Goal: Find specific page/section: Find specific page/section

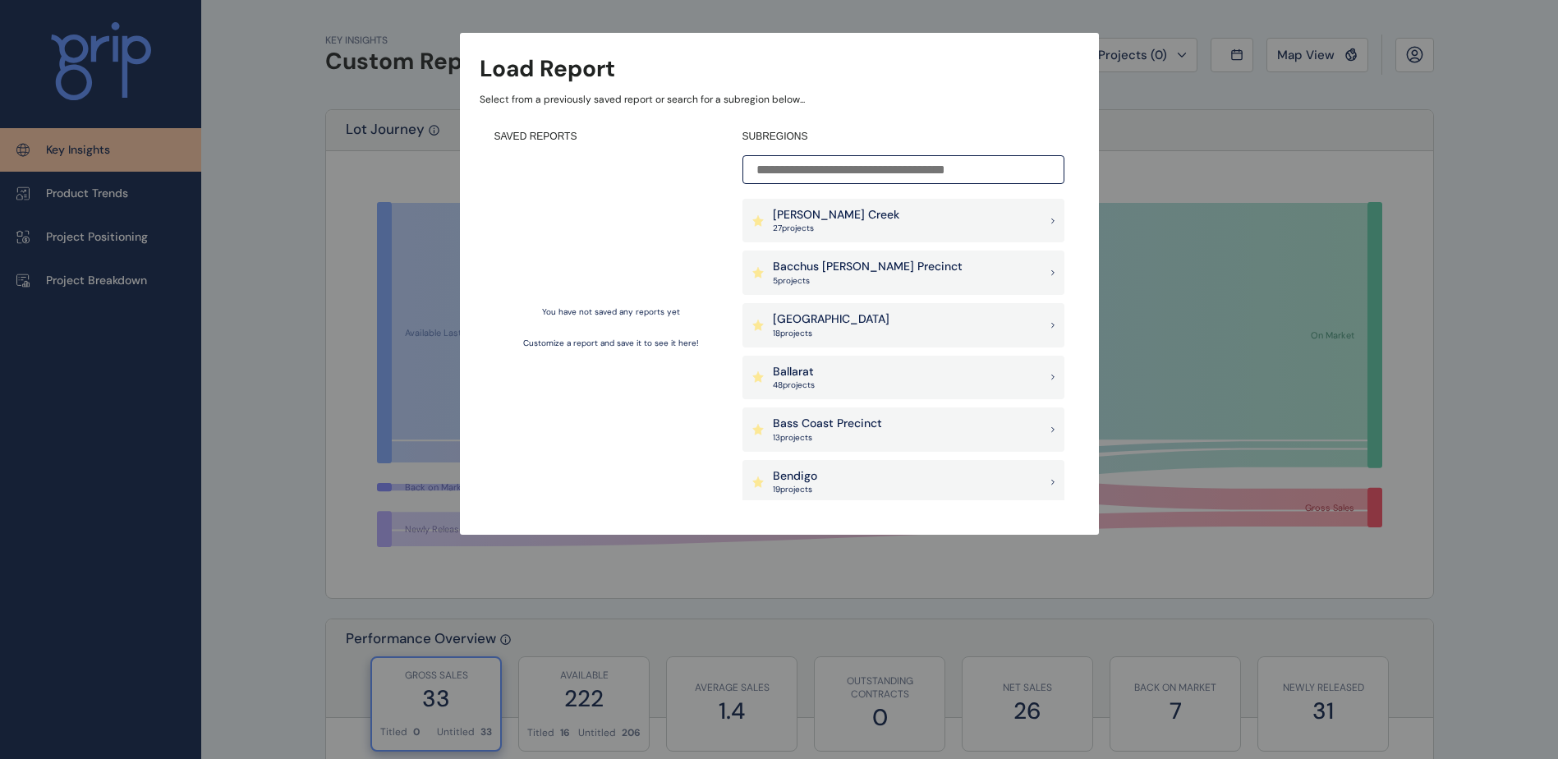
click at [877, 170] on input at bounding box center [904, 169] width 322 height 29
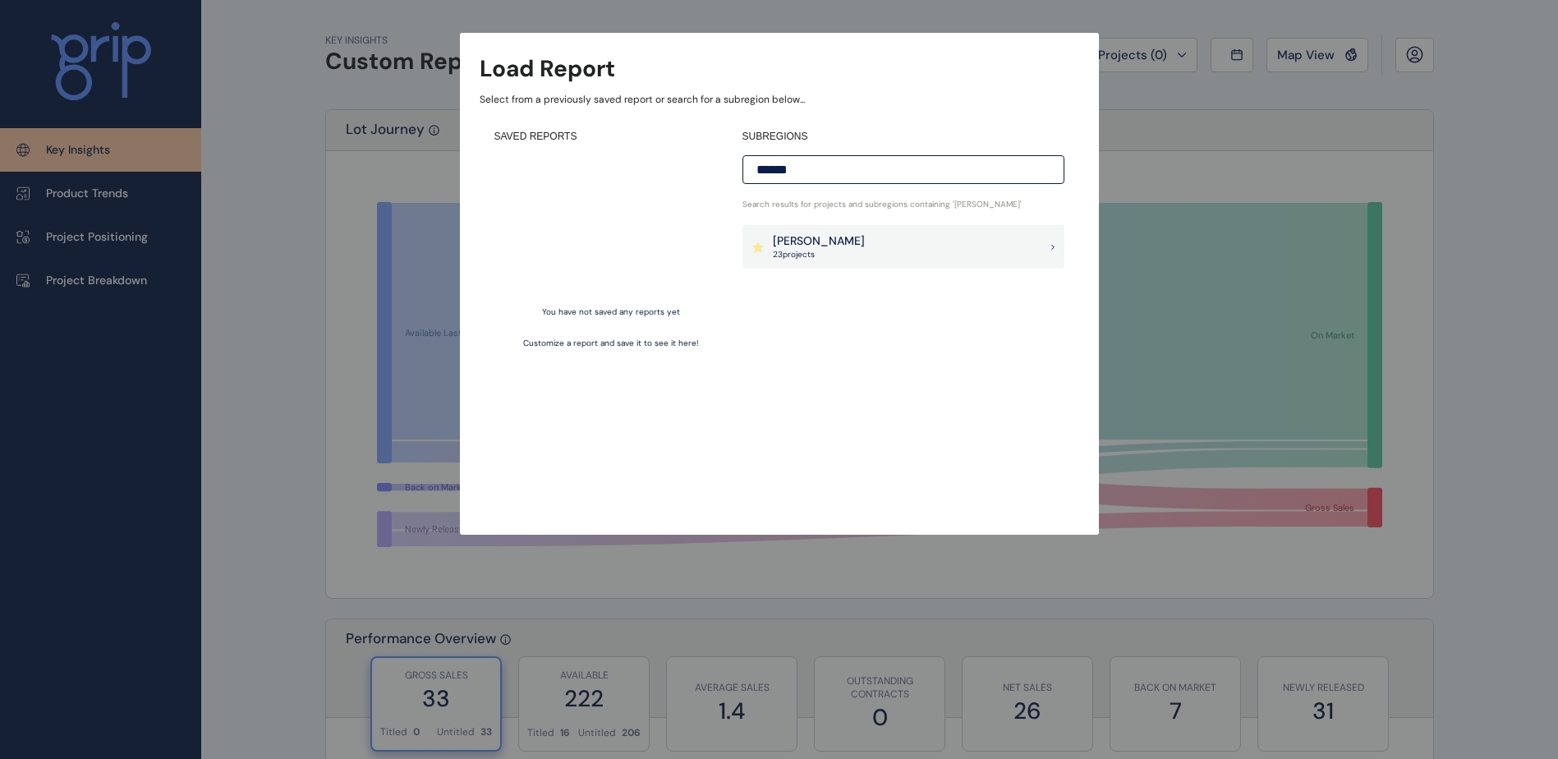
type input "******"
click at [835, 237] on div "[PERSON_NAME] 23 project s" at bounding box center [904, 247] width 322 height 44
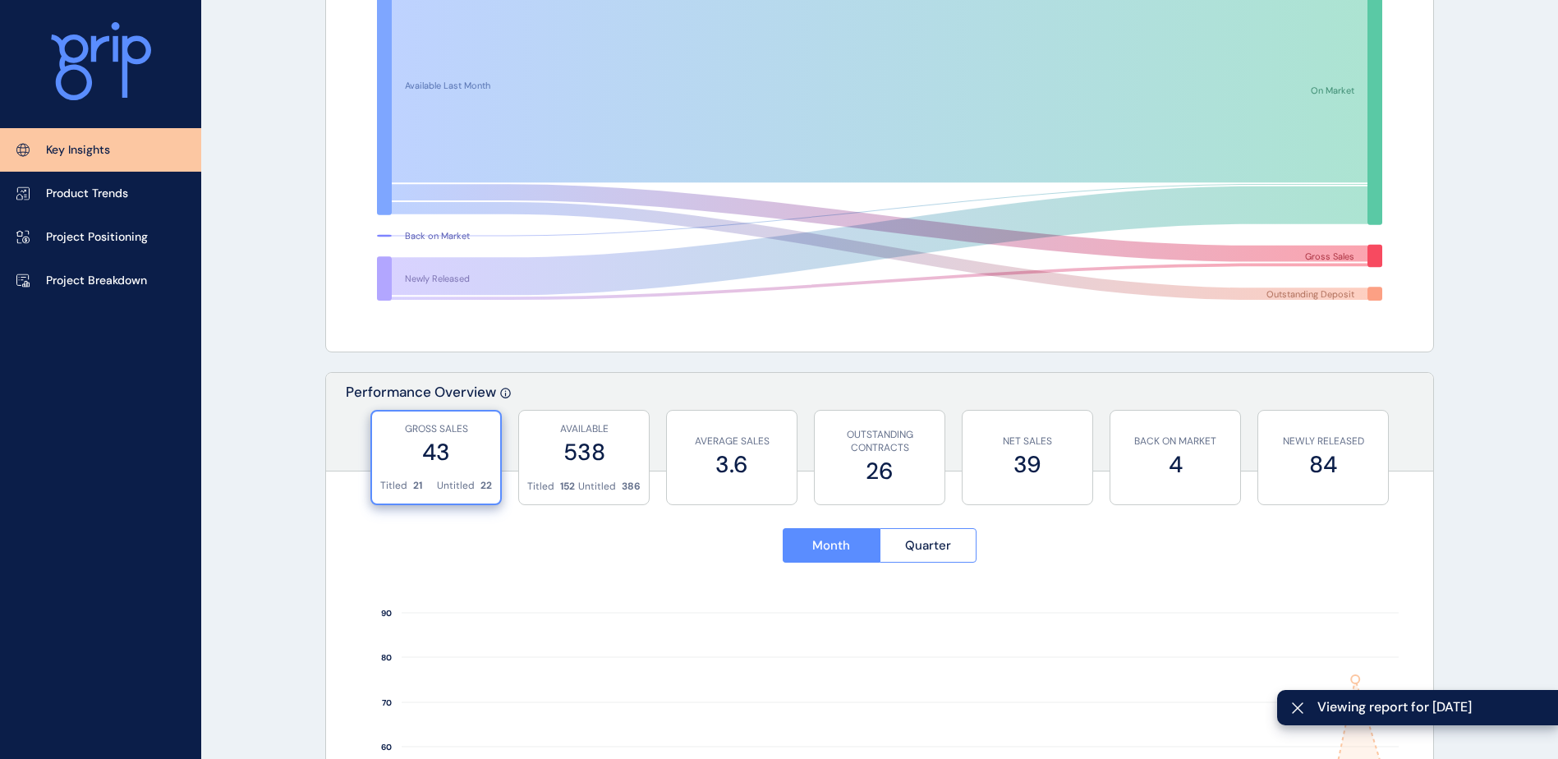
scroll to position [164, 0]
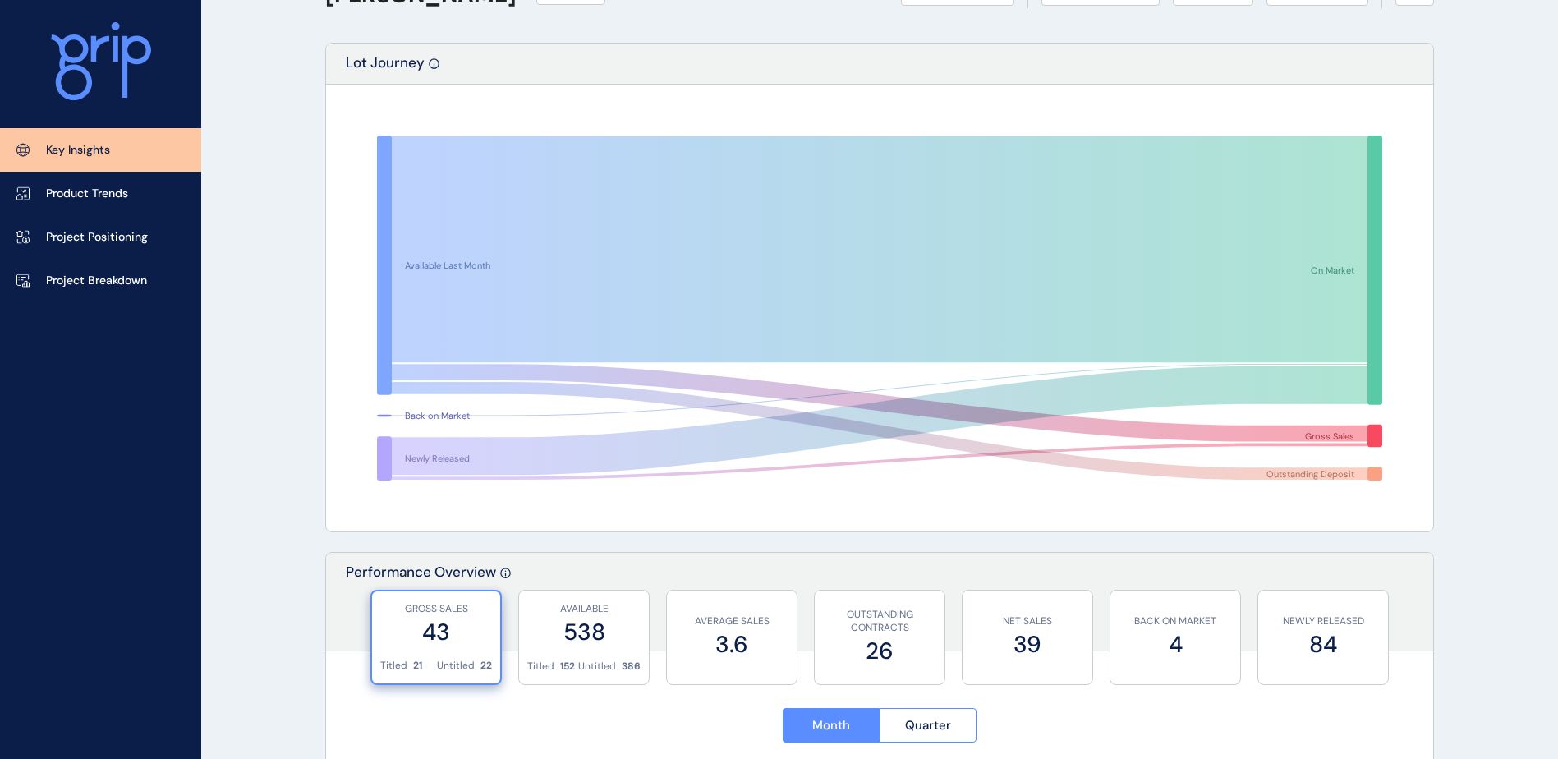
scroll to position [0, 0]
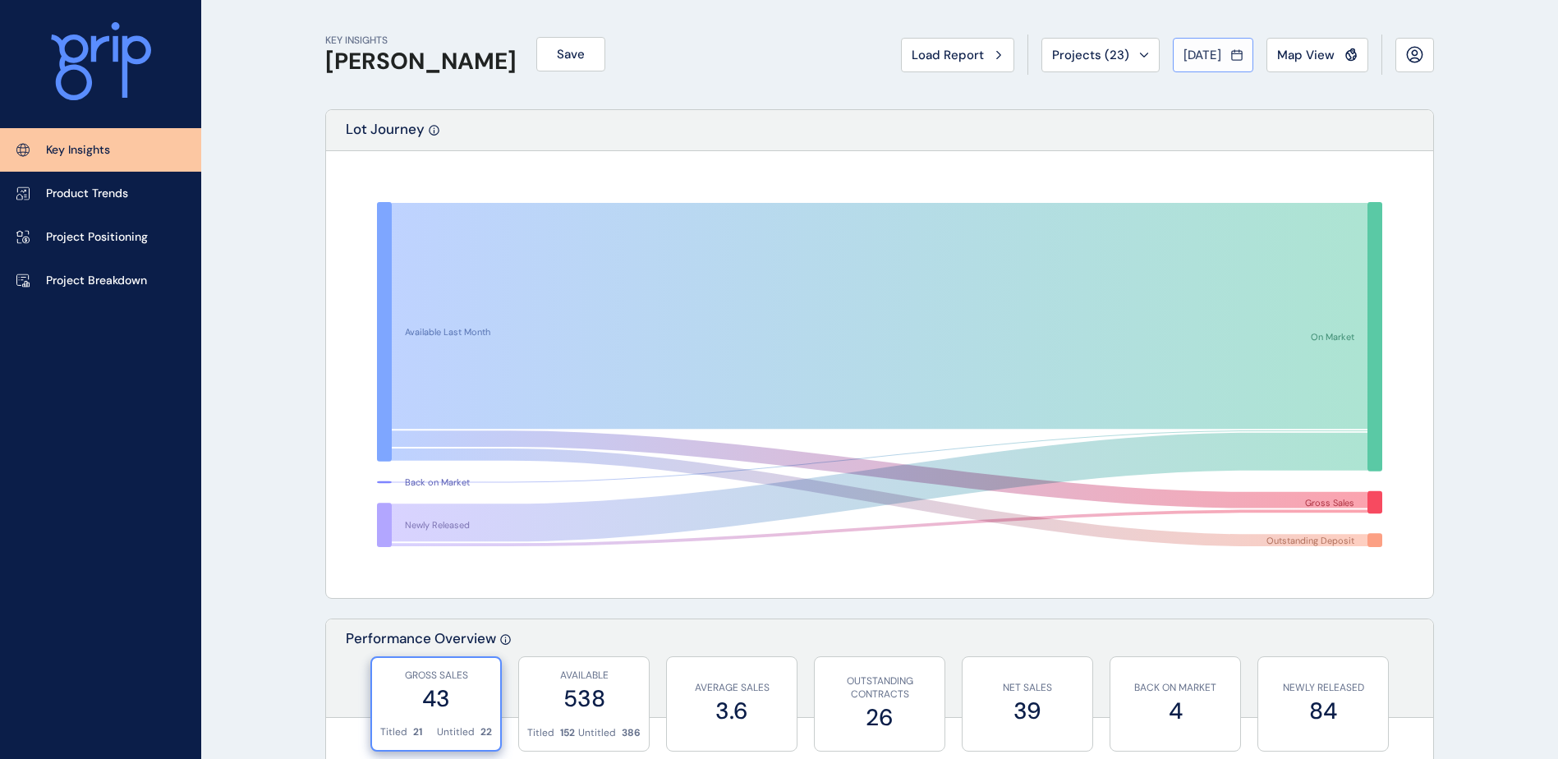
click at [1224, 57] on div "[DATE]" at bounding box center [1213, 55] width 59 height 16
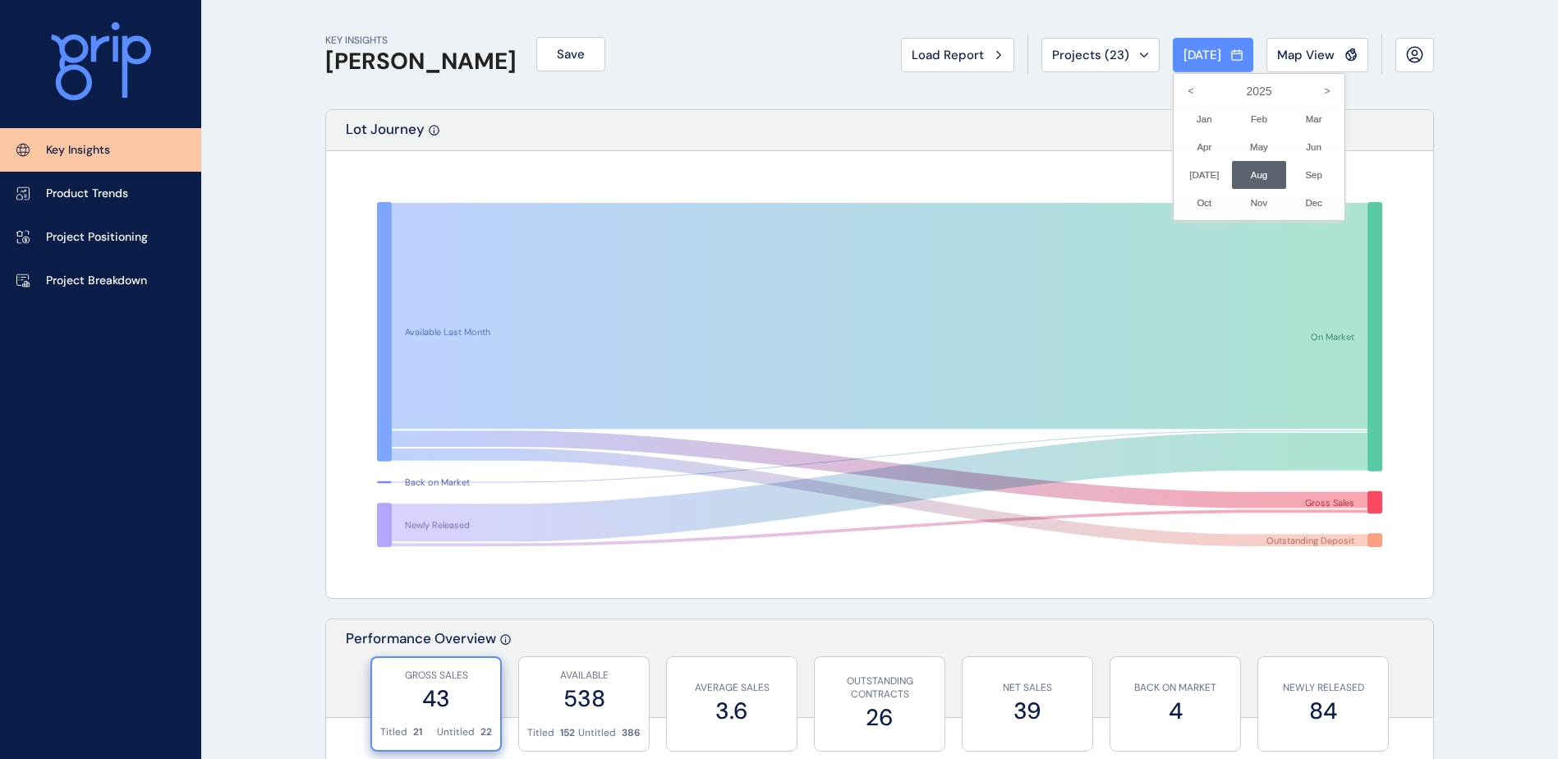
click at [1433, 187] on div at bounding box center [779, 379] width 1558 height 759
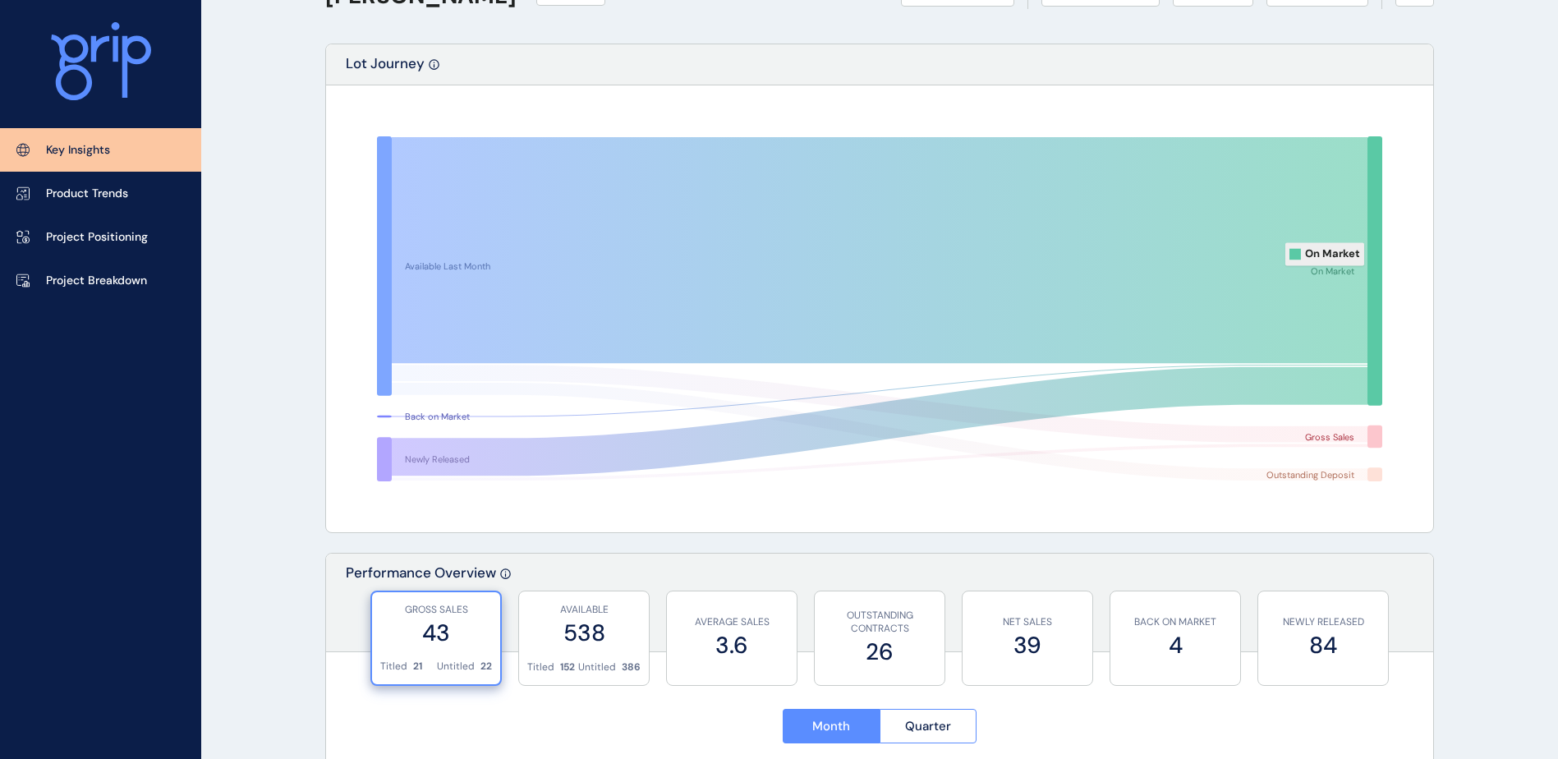
scroll to position [164, 0]
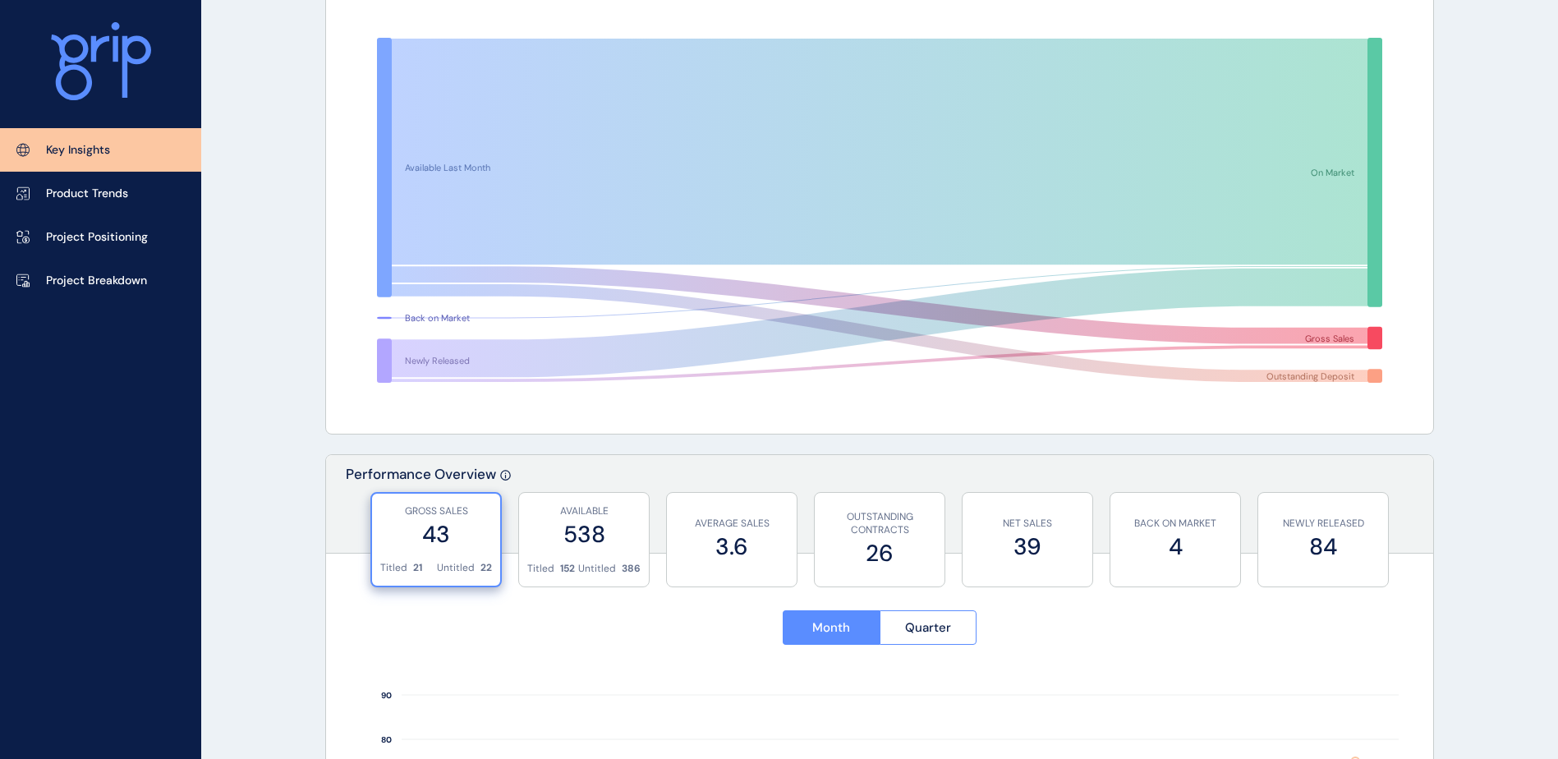
drag, startPoint x: 1520, startPoint y: 242, endPoint x: 1465, endPoint y: 273, distance: 62.9
drag, startPoint x: 87, startPoint y: 278, endPoint x: 94, endPoint y: 287, distance: 11.7
click at [87, 278] on p "Project Breakdown" at bounding box center [96, 281] width 101 height 16
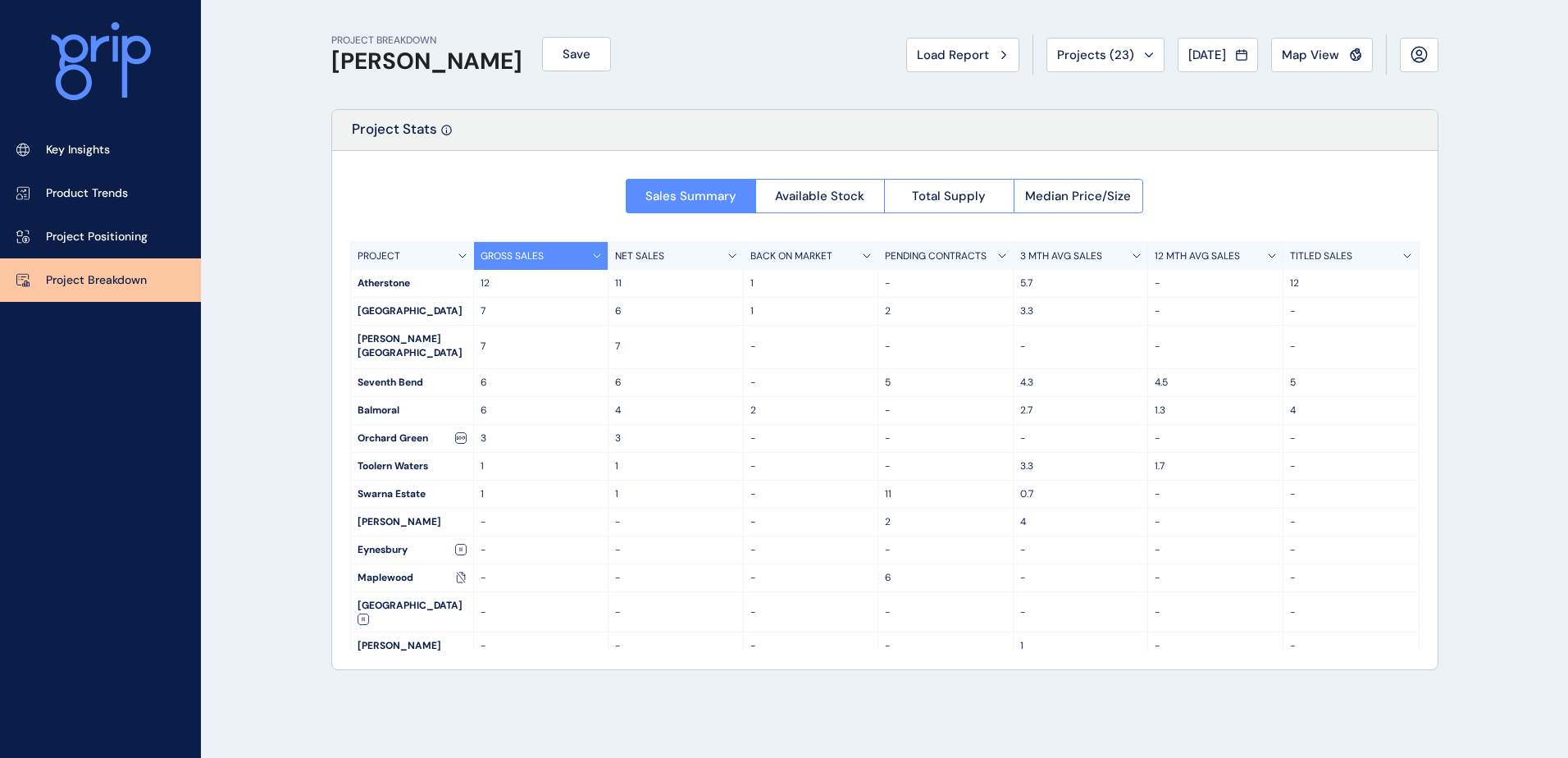
click at [1480, 518] on div "PROJECT BREAKDOWN [PERSON_NAME] Save Load Report Projects ( 23 ) [DATE] 2025 < …" at bounding box center [784, 379] width 1568 height 758
drag, startPoint x: 579, startPoint y: 708, endPoint x: 691, endPoint y: 553, distance: 191.2
click at [579, 708] on div "PROJECT BREAKDOWN [PERSON_NAME] Save Load Report Projects ( 23 ) [DATE] 2025 < …" at bounding box center [884, 379] width 1148 height 758
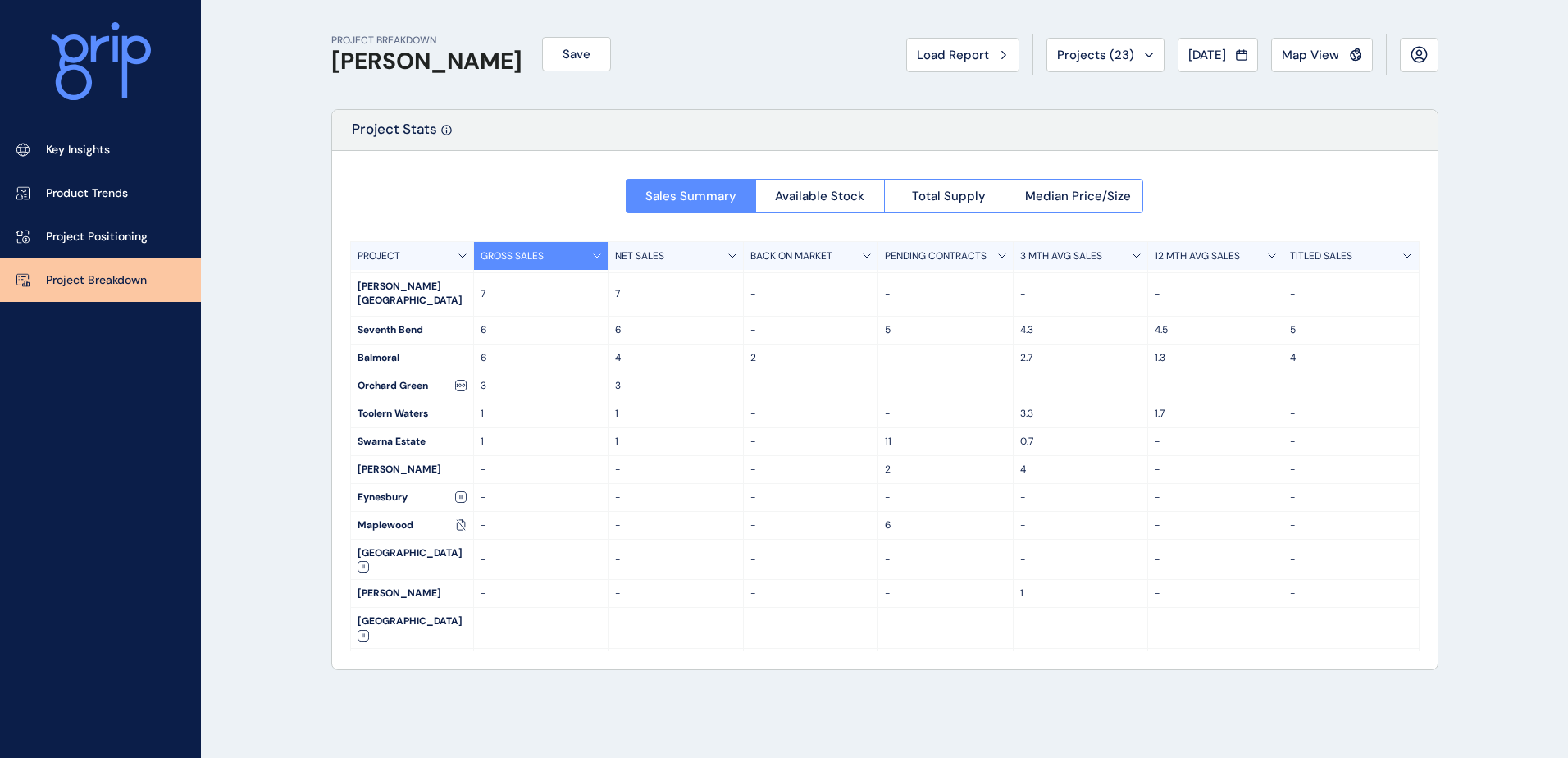
scroll to position [78, 0]
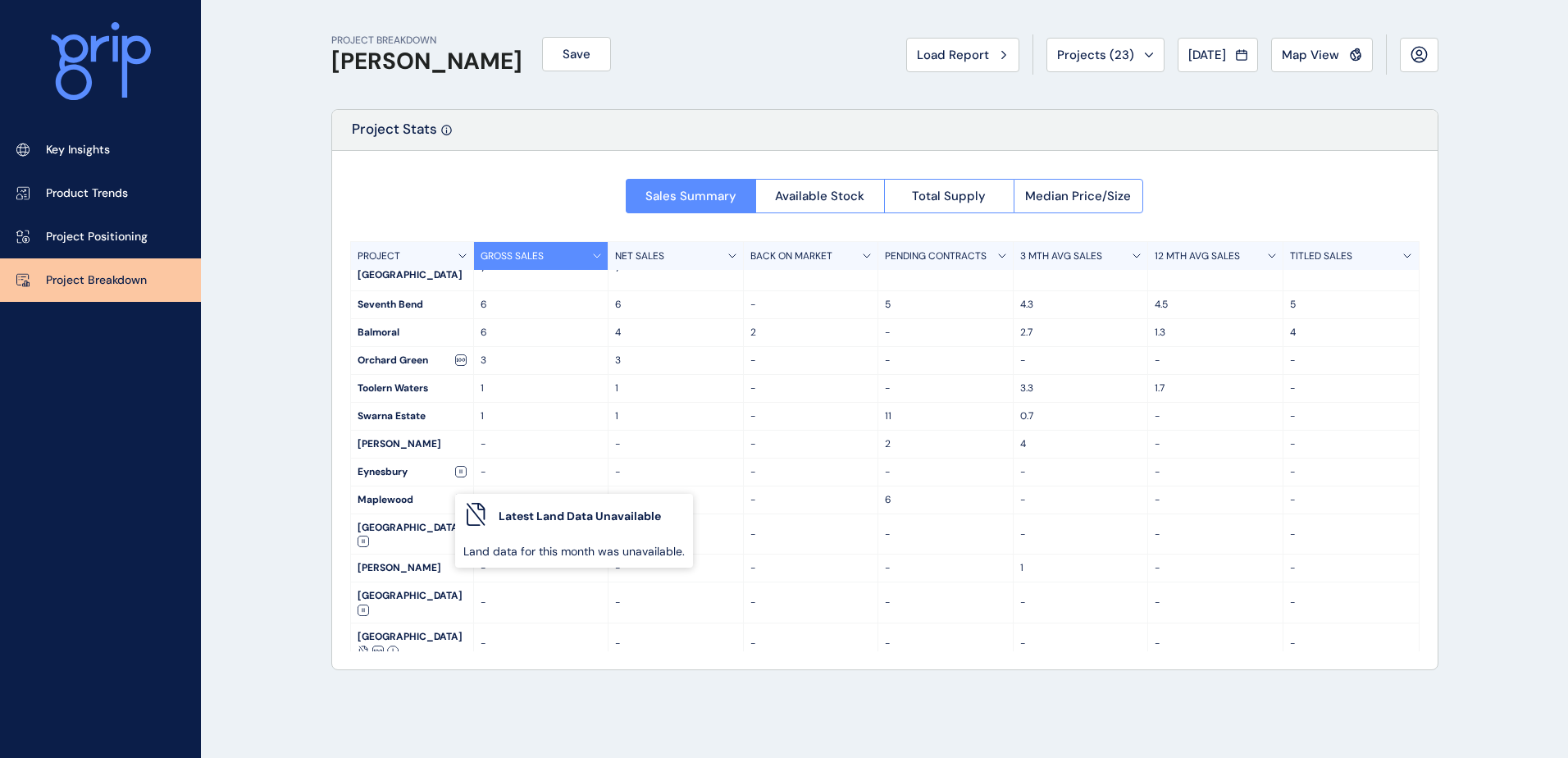
click at [1481, 315] on div "PROJECT BREAKDOWN [PERSON_NAME] Save Load Report Projects ( 23 ) [DATE] 2025 < …" at bounding box center [784, 379] width 1568 height 758
